Goal: Complete application form

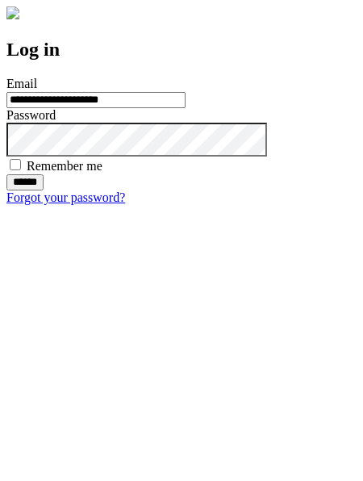
type input "**********"
click at [44, 190] on input "******" at bounding box center [24, 182] width 37 height 16
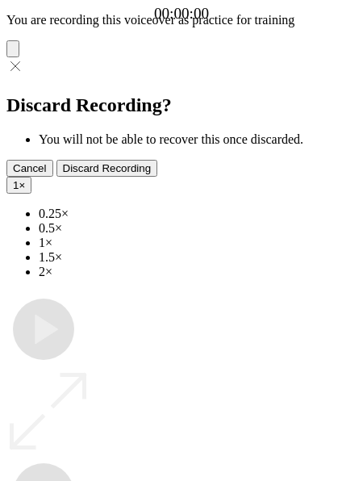
type input "**********"
